Goal: Information Seeking & Learning: Learn about a topic

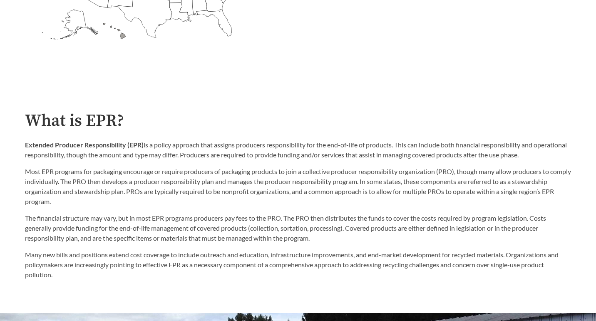
scroll to position [363, 0]
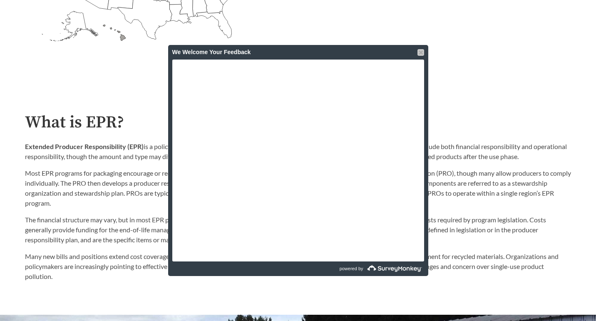
click at [418, 52] on div at bounding box center [420, 52] width 7 height 7
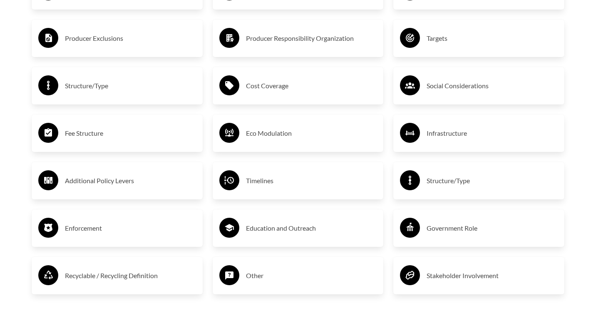
scroll to position [1717, 0]
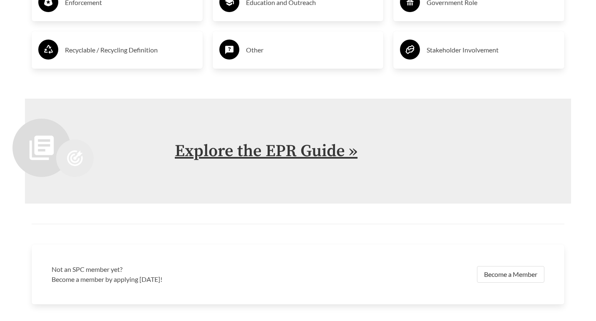
click at [260, 148] on link "Explore the EPR Guide »" at bounding box center [266, 151] width 183 height 21
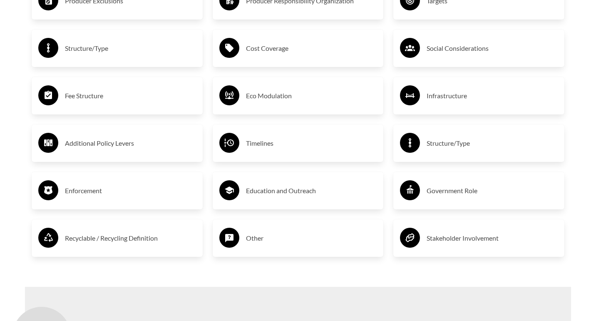
scroll to position [1529, 0]
click at [456, 236] on h3 "Stakeholder Involvement" at bounding box center [491, 237] width 131 height 13
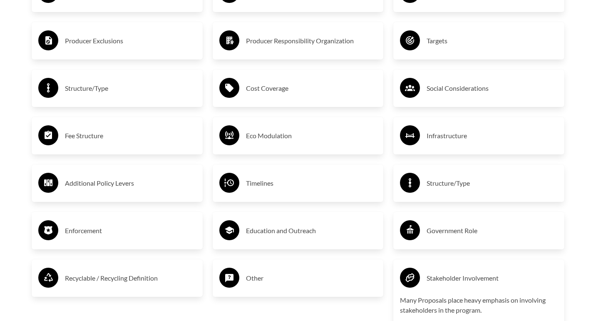
scroll to position [1490, 0]
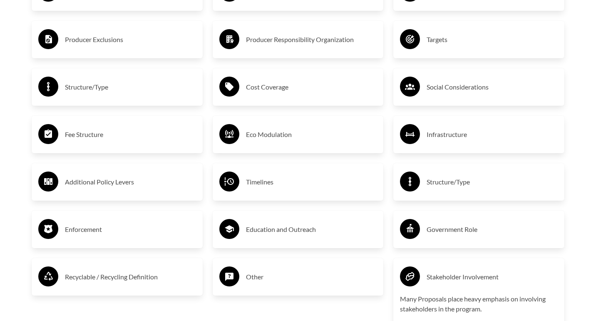
click at [267, 139] on h3 "Eco Modulation" at bounding box center [311, 134] width 131 height 13
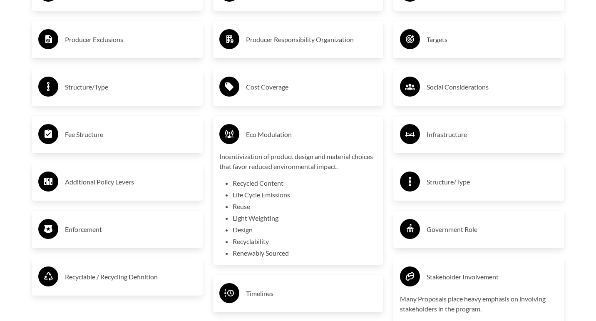
click at [271, 127] on div "Eco Modulation" at bounding box center [298, 134] width 158 height 24
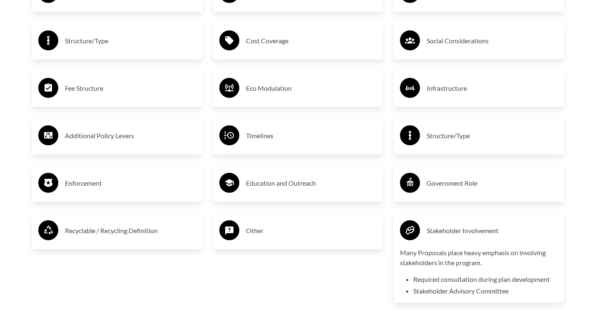
scroll to position [1595, 0]
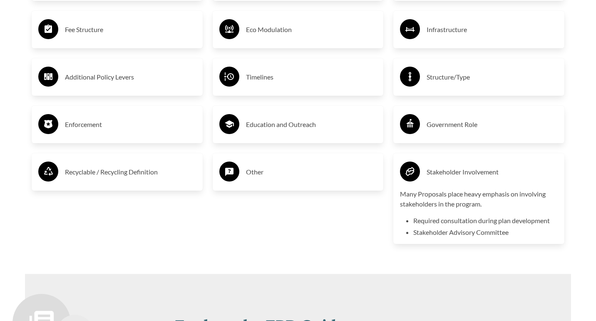
click at [443, 182] on div "Stakeholder Involvement" at bounding box center [479, 172] width 158 height 24
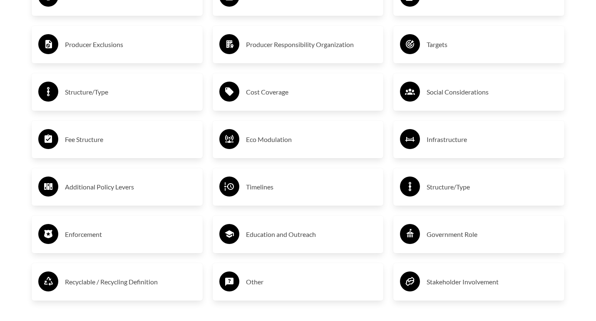
scroll to position [1482, 0]
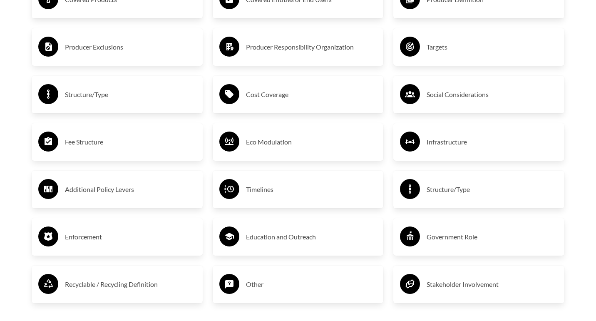
click at [294, 147] on h3 "Eco Modulation" at bounding box center [311, 141] width 131 height 13
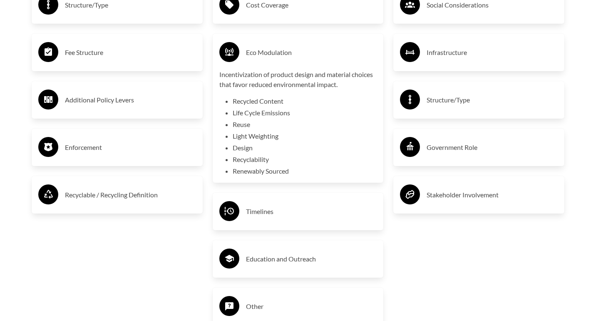
scroll to position [1572, 0]
click at [259, 101] on li "Recycled Content" at bounding box center [305, 101] width 144 height 10
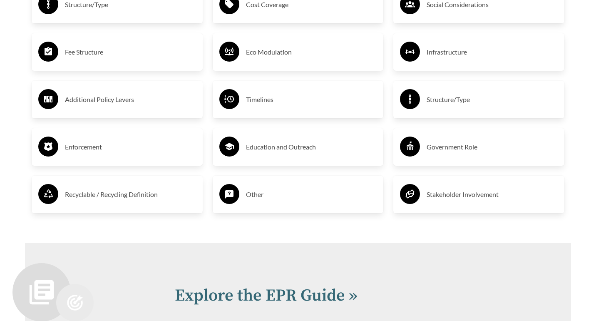
click at [252, 51] on h3 "Eco Modulation" at bounding box center [311, 51] width 131 height 13
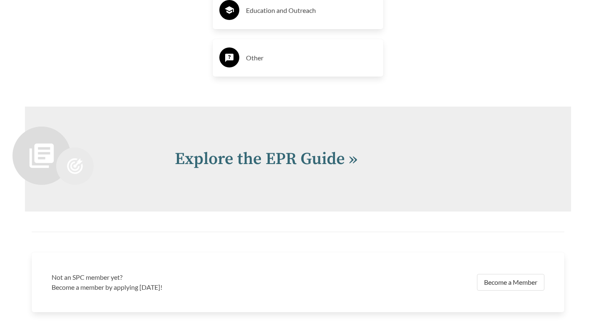
scroll to position [1954, 0]
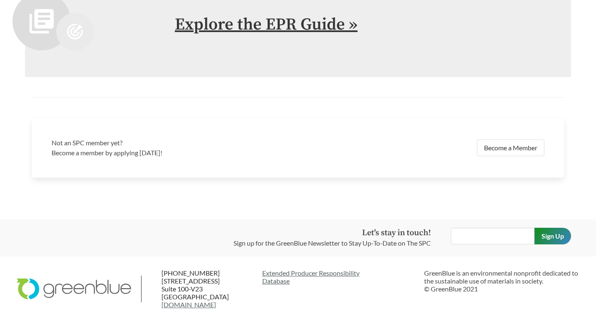
click at [252, 22] on link "Explore the EPR Guide »" at bounding box center [266, 24] width 183 height 21
